Goal: Find contact information: Find contact information

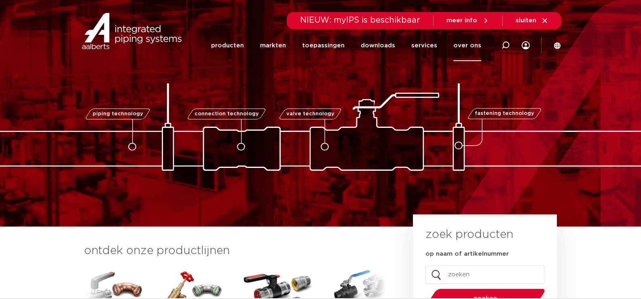
click at [467, 47] on link "over ons" at bounding box center [468, 45] width 28 height 31
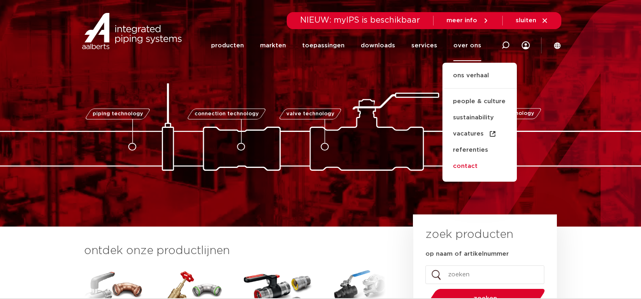
click at [468, 163] on link "contact" at bounding box center [480, 166] width 74 height 16
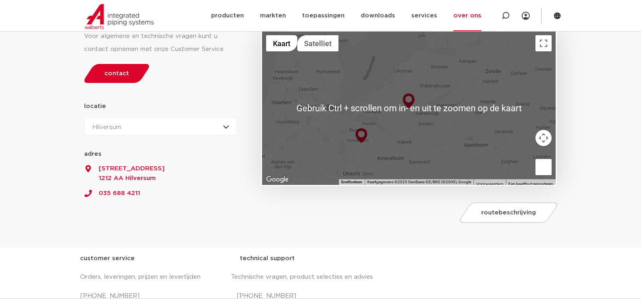
scroll to position [121, 0]
